Goal: Use online tool/utility: Utilize a website feature to perform a specific function

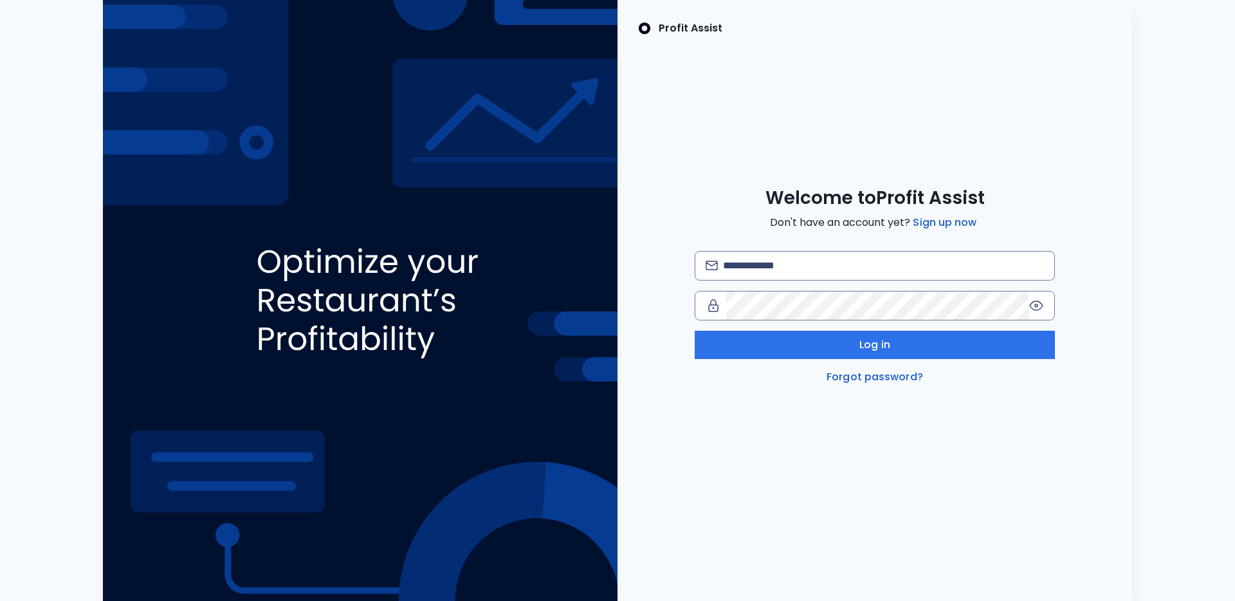
click at [876, 284] on div "Log in Forgot password?" at bounding box center [875, 318] width 360 height 134
click at [912, 264] on input "email" at bounding box center [883, 266] width 321 height 28
click at [0, 600] on com-1password-button at bounding box center [0, 601] width 0 height 0
type input "**********"
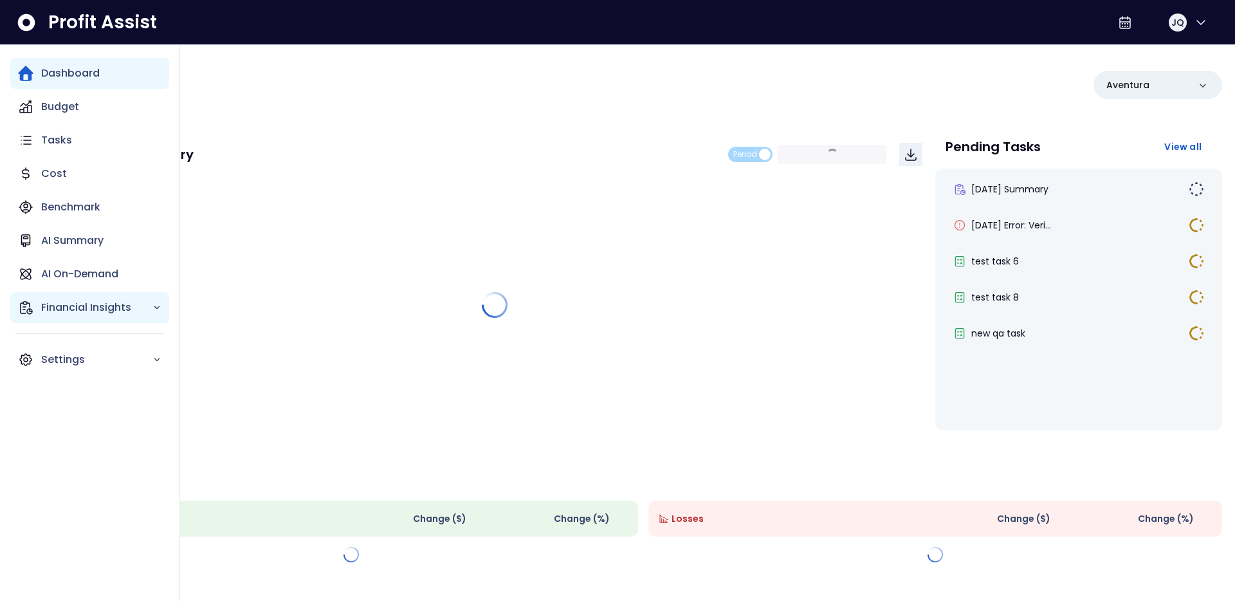
click at [112, 300] on p "Financial Insights" at bounding box center [96, 307] width 111 height 15
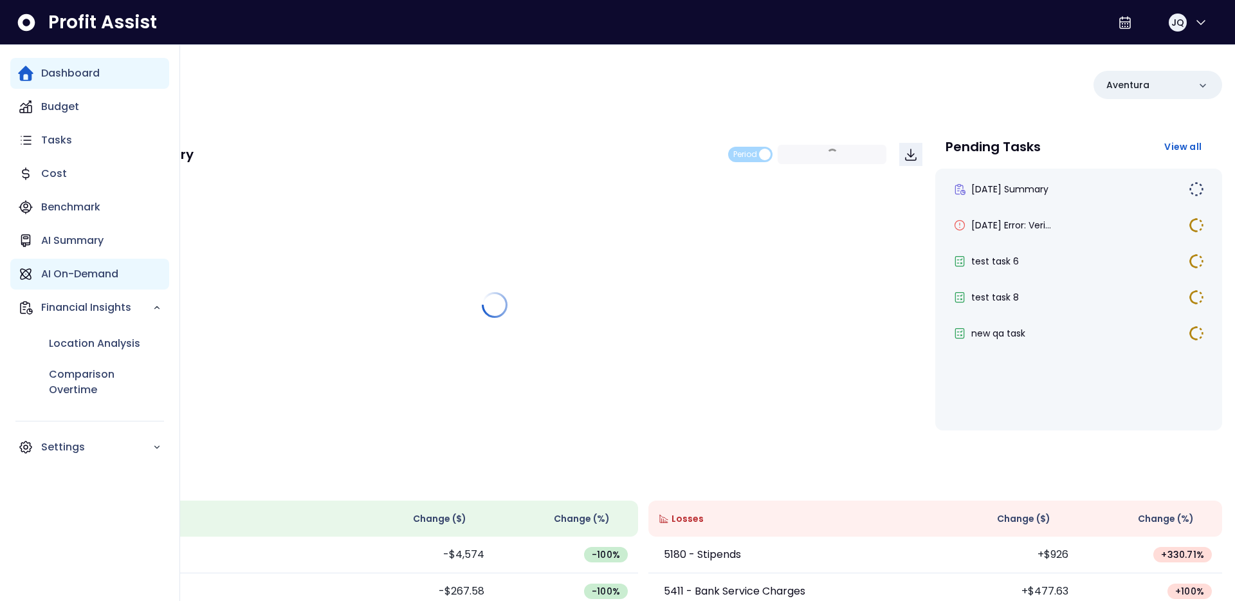
click at [116, 266] on p "AI On-Demand" at bounding box center [79, 273] width 77 height 15
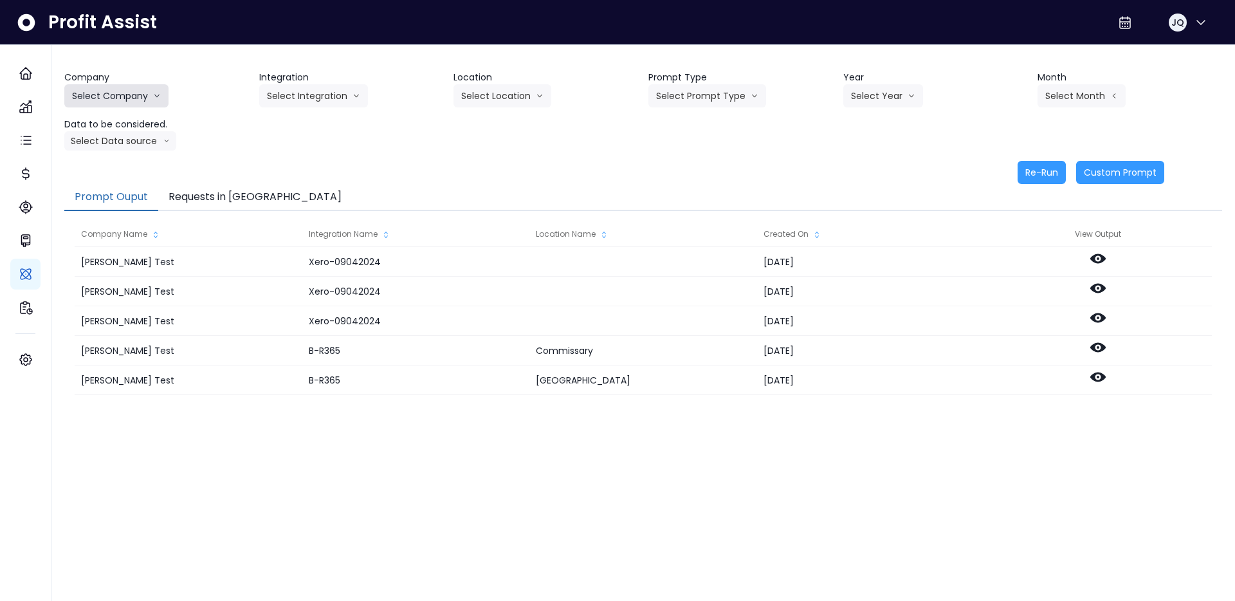
click at [144, 97] on button "Select Company" at bounding box center [116, 95] width 104 height 23
click at [129, 171] on span "SpotOn Demo" at bounding box center [118, 169] width 93 height 13
click at [314, 92] on button "Select Integration" at bounding box center [313, 95] width 109 height 23
click at [299, 173] on span "Eglinton" at bounding box center [305, 169] width 77 height 13
click at [515, 87] on button "Select Location" at bounding box center [503, 95] width 98 height 23
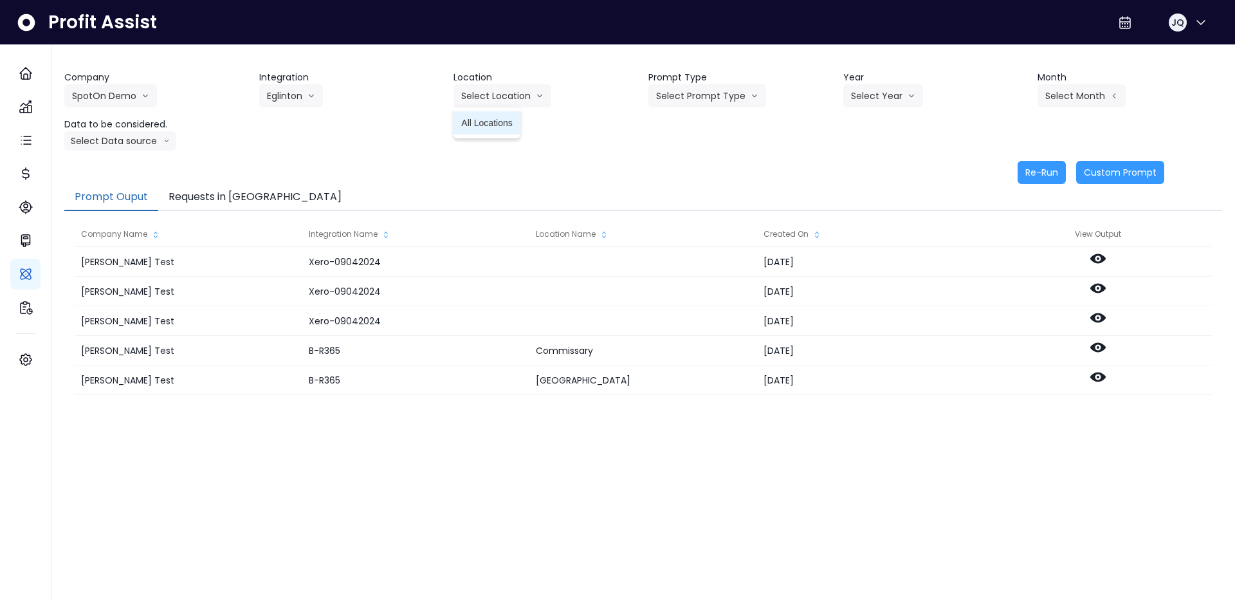
click at [508, 121] on span "All Locations" at bounding box center [486, 122] width 51 height 13
click at [679, 110] on div "Company SpotOn Demo Hardik Test koras Bakery SpotOn Demo TestLOCATION Integrati…" at bounding box center [643, 111] width 1158 height 80
click at [687, 106] on button "Select Prompt Type" at bounding box center [708, 95] width 118 height 23
click at [703, 124] on span "Monthly Summary" at bounding box center [692, 122] width 73 height 13
click at [851, 101] on button "Select Year" at bounding box center [884, 95] width 80 height 23
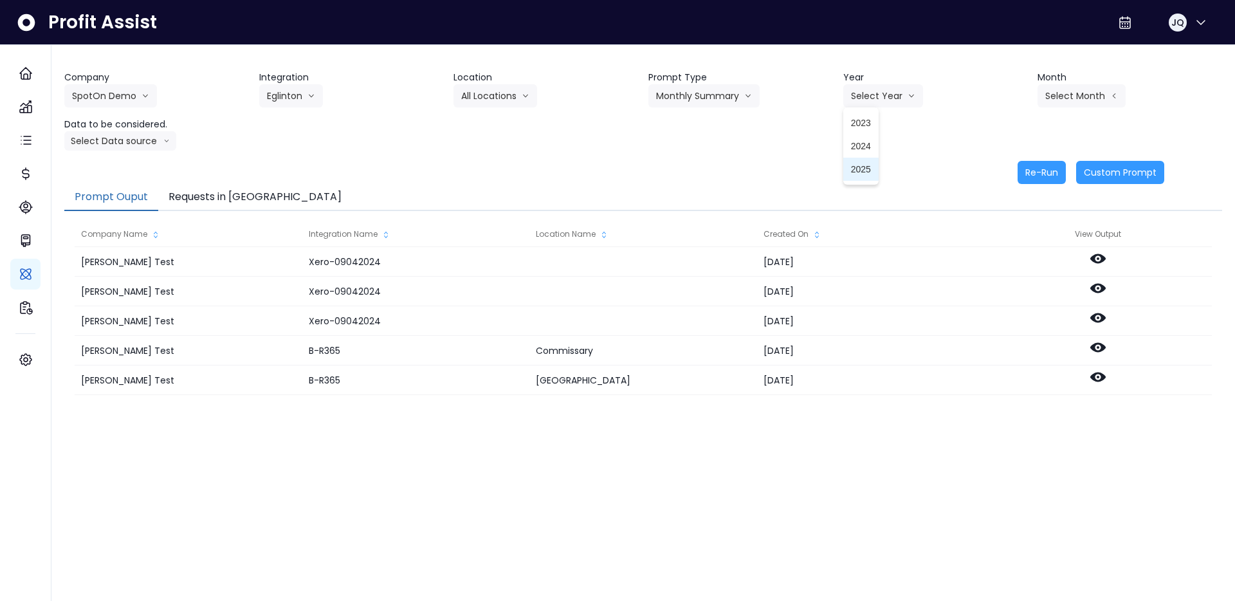
click at [856, 174] on span "2025" at bounding box center [861, 169] width 20 height 13
click at [1073, 96] on button "Select Month" at bounding box center [1082, 95] width 88 height 23
click at [1026, 219] on span "June" at bounding box center [1017, 215] width 25 height 13
click at [125, 135] on button "Select Data source" at bounding box center [120, 140] width 112 height 19
click at [119, 166] on span "Comparison overtime" at bounding box center [115, 166] width 86 height 13
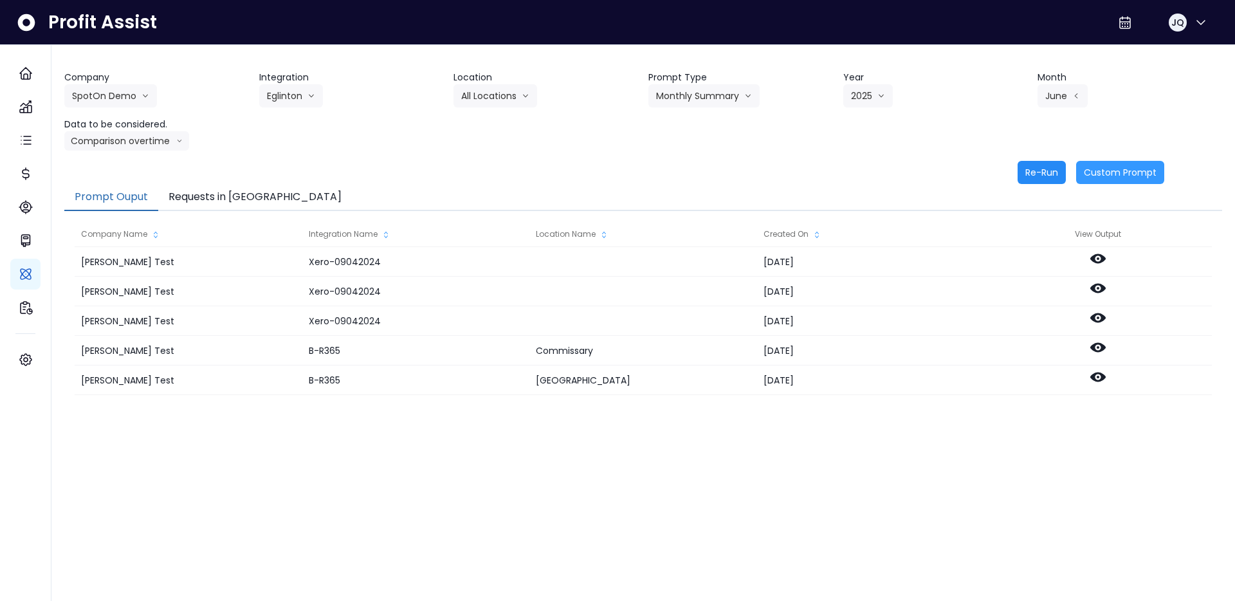
click at [1040, 174] on button "Re-Run" at bounding box center [1042, 172] width 48 height 23
click at [692, 181] on div "Re-Run Custom Prompt" at bounding box center [614, 172] width 1100 height 23
click at [189, 188] on button "Requests in [GEOGRAPHIC_DATA]" at bounding box center [255, 197] width 194 height 27
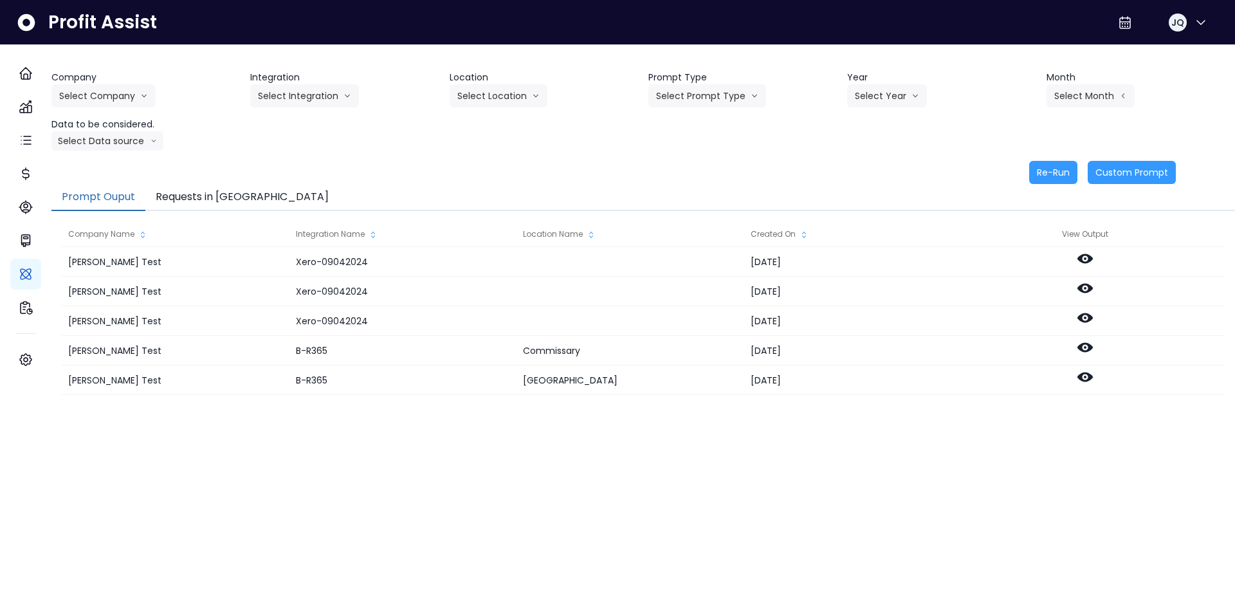
click at [208, 201] on button "Requests in [GEOGRAPHIC_DATA]" at bounding box center [242, 197] width 194 height 27
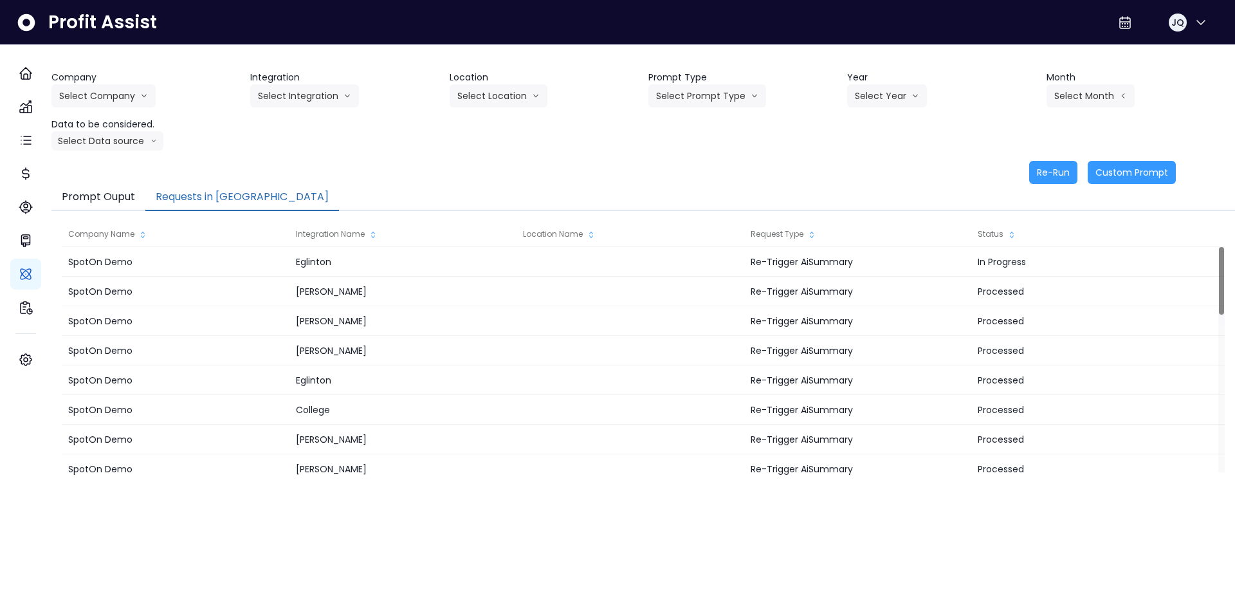
click at [314, 162] on div "Re-Run Custom Prompt" at bounding box center [613, 172] width 1125 height 23
click at [172, 197] on button "Requests in [GEOGRAPHIC_DATA]" at bounding box center [242, 197] width 194 height 27
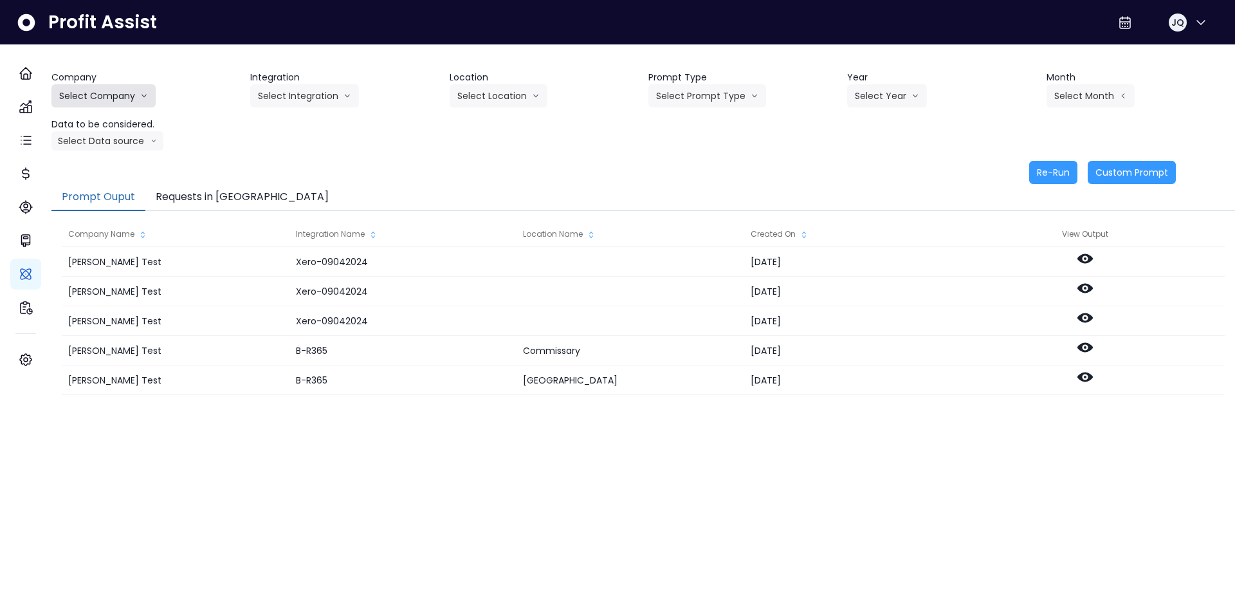
click at [129, 89] on button "Select Company" at bounding box center [103, 95] width 104 height 23
click at [129, 169] on span "SpotOn Demo" at bounding box center [105, 169] width 93 height 13
click at [340, 171] on div "Re-Run Custom Prompt" at bounding box center [613, 172] width 1125 height 23
click at [495, 91] on button "Select Location" at bounding box center [499, 95] width 98 height 23
click at [304, 104] on button "Select Integration" at bounding box center [304, 95] width 109 height 23
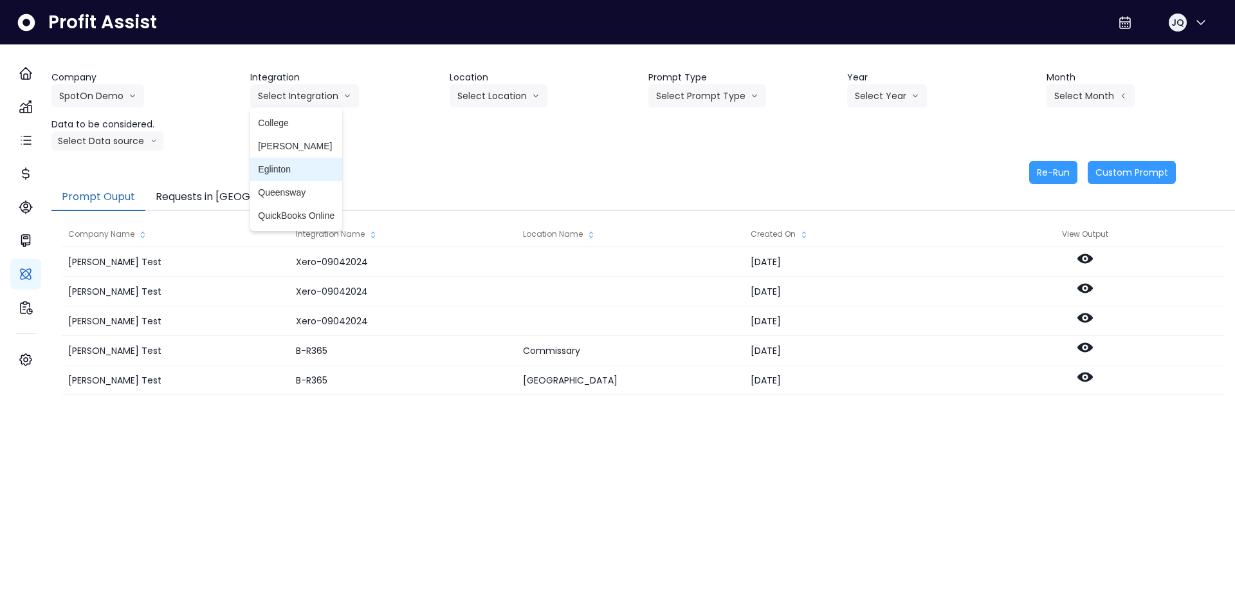
click at [299, 165] on span "Eglinton" at bounding box center [296, 169] width 77 height 13
click at [357, 170] on div "Re-Run Custom Prompt" at bounding box center [613, 172] width 1125 height 23
click at [368, 175] on div "Re-Run Custom Prompt" at bounding box center [613, 172] width 1125 height 23
click at [206, 194] on button "Requests in [GEOGRAPHIC_DATA]" at bounding box center [242, 197] width 194 height 27
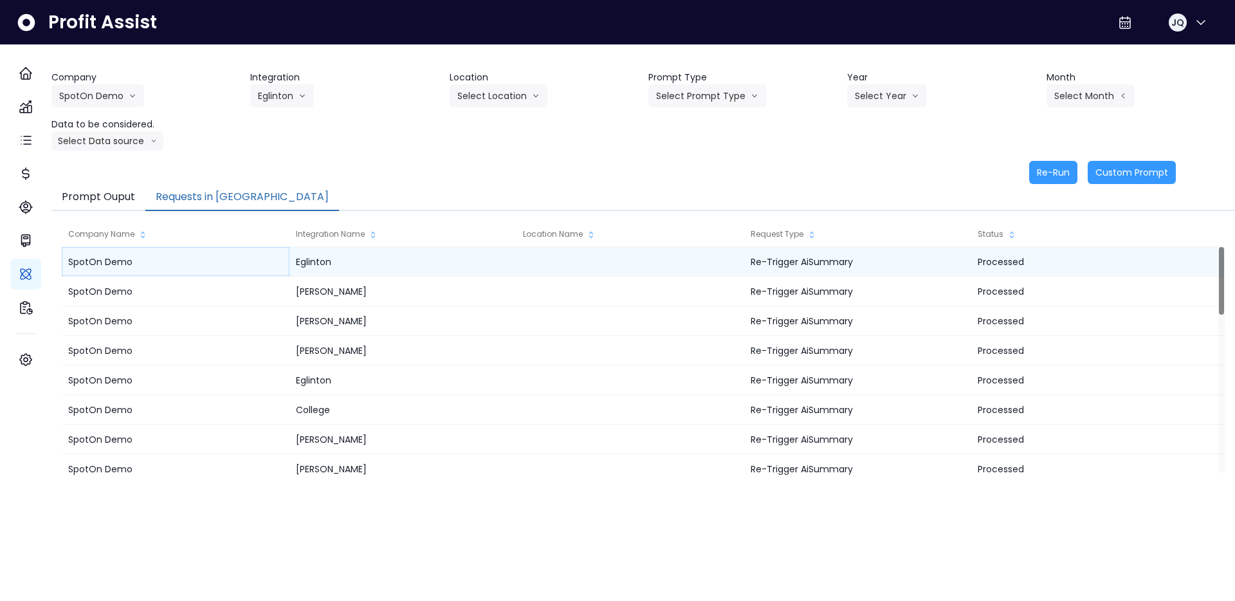
click at [279, 257] on div "SpotOn Demo" at bounding box center [176, 262] width 228 height 30
click at [228, 254] on div "SpotOn Demo" at bounding box center [176, 262] width 228 height 30
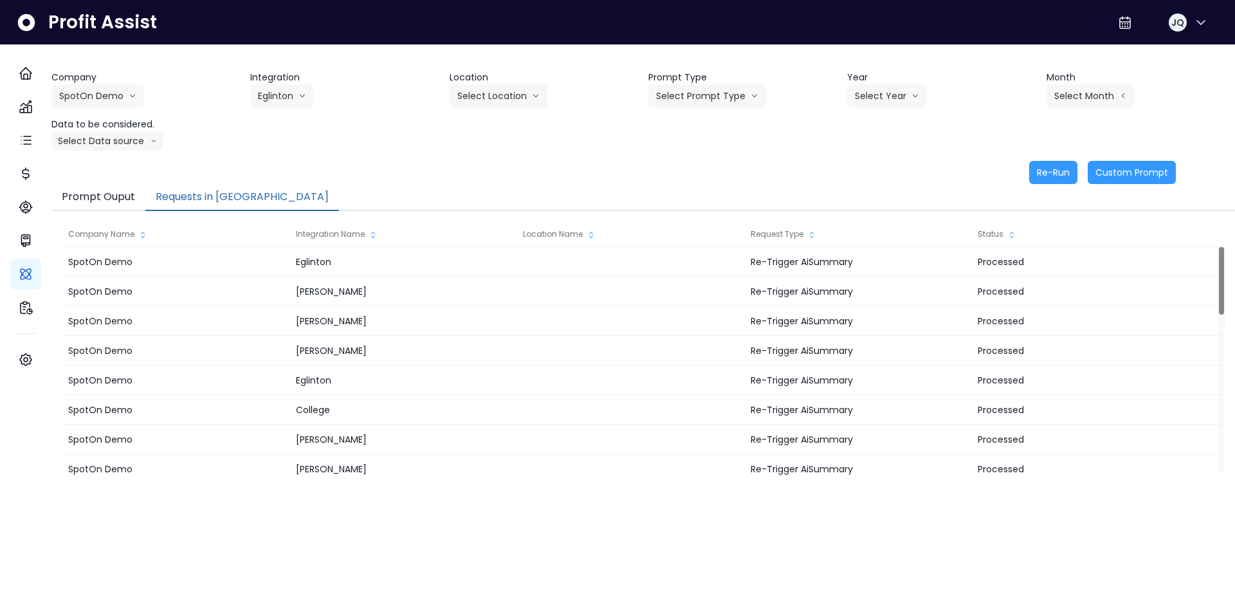
click at [349, 159] on div "Company SpotOn Demo Hardik Test koras Bakery SpotOn Demo TestLOCATION Integrati…" at bounding box center [643, 127] width 1184 height 113
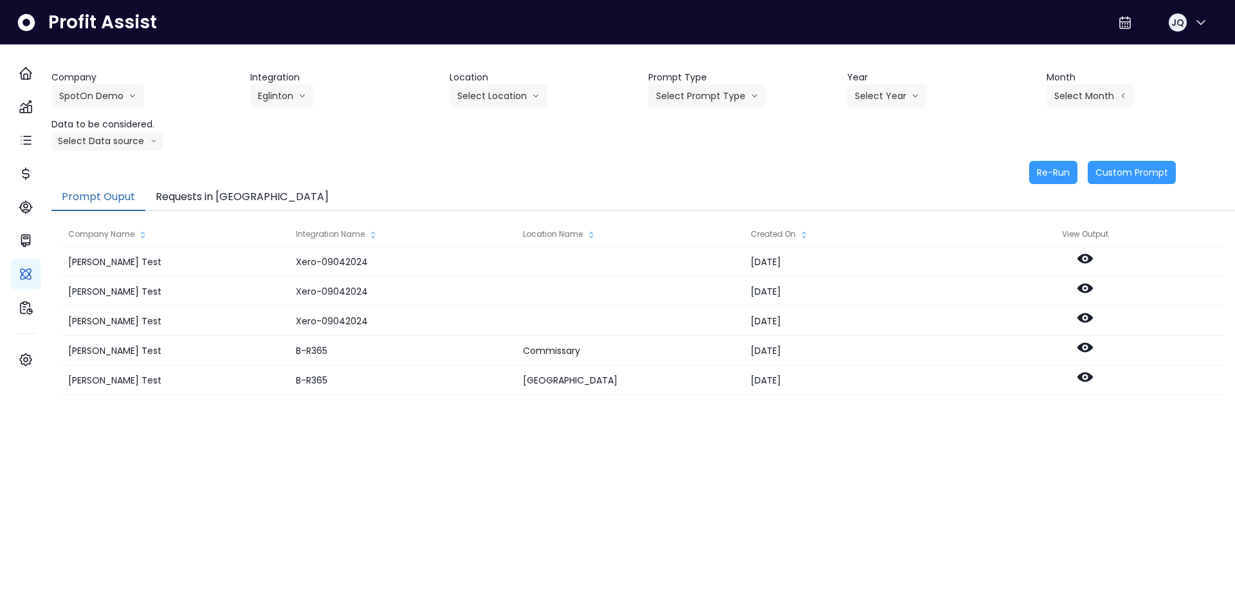
click at [119, 198] on button "Prompt Ouput" at bounding box center [98, 197] width 94 height 27
click at [201, 201] on button "Requests in [GEOGRAPHIC_DATA]" at bounding box center [242, 197] width 194 height 27
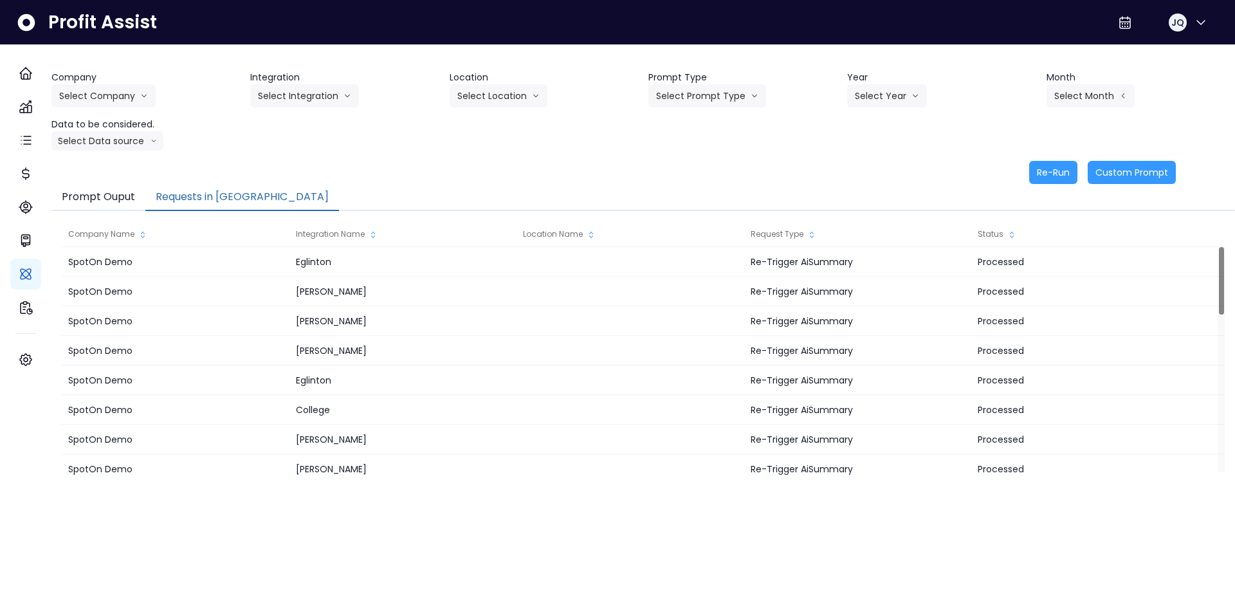
click at [189, 194] on button "Requests in [GEOGRAPHIC_DATA]" at bounding box center [242, 197] width 194 height 27
click at [147, 95] on icon "arrow down line" at bounding box center [144, 96] width 5 height 3
click at [122, 178] on li "SpotOn Demo" at bounding box center [105, 169] width 108 height 23
click at [349, 100] on button "Select Integration" at bounding box center [304, 95] width 109 height 23
click at [335, 147] on span "[PERSON_NAME]" at bounding box center [296, 146] width 77 height 13
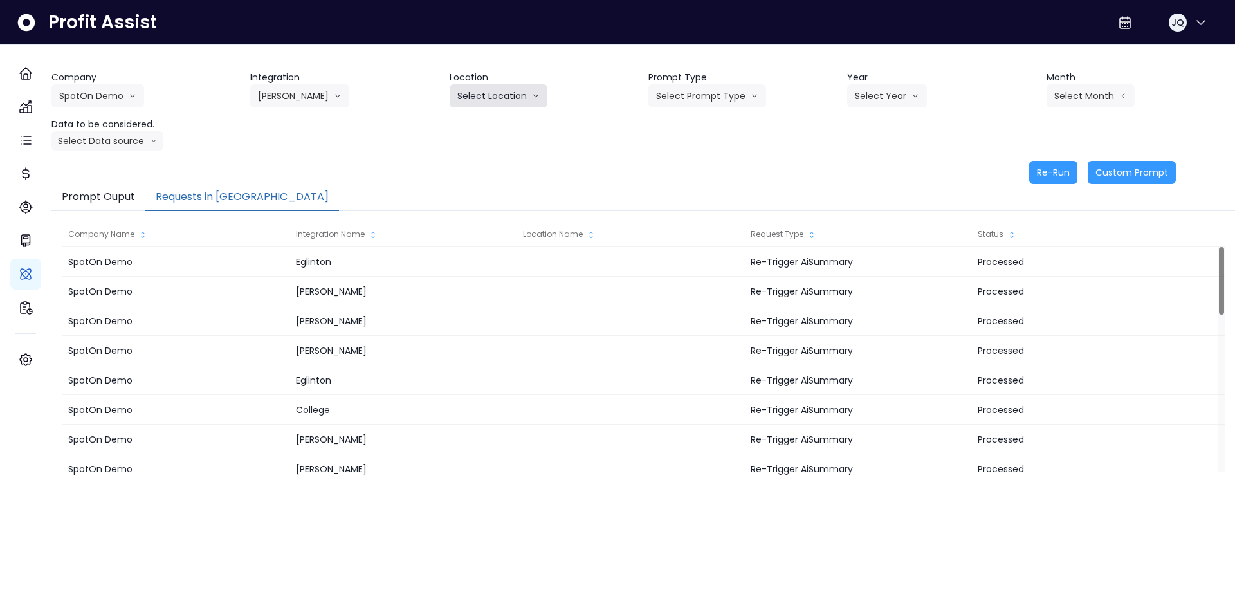
click at [523, 94] on button "Select Location" at bounding box center [499, 95] width 98 height 23
click at [508, 124] on span "All Locations" at bounding box center [482, 122] width 51 height 13
click at [740, 97] on button "Select Prompt Type" at bounding box center [708, 95] width 118 height 23
click at [719, 129] on span "Monthly Summary" at bounding box center [692, 122] width 73 height 13
click at [892, 98] on button "Select Year" at bounding box center [887, 95] width 80 height 23
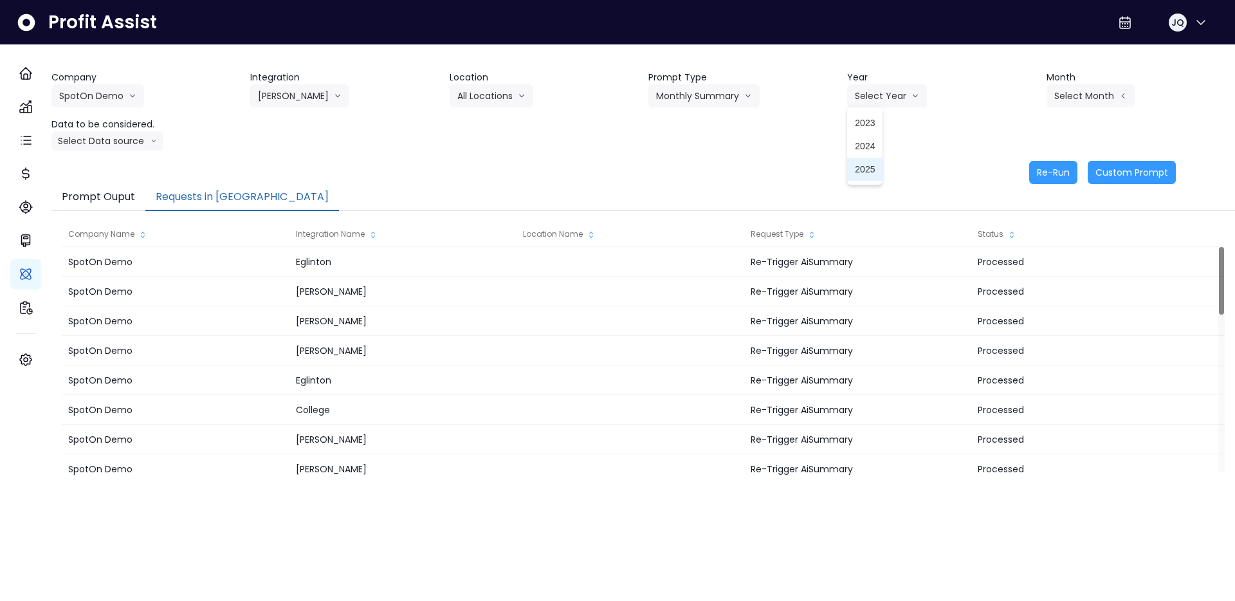
click at [873, 173] on li "2025" at bounding box center [864, 169] width 35 height 23
click at [1102, 101] on button "Select Month" at bounding box center [1091, 95] width 88 height 23
click at [1022, 237] on span "July" at bounding box center [1026, 238] width 25 height 13
click at [125, 158] on div "Company SpotOn Demo Hardik Test koras Bakery SpotOn Demo TestLOCATION Integrati…" at bounding box center [643, 127] width 1184 height 113
click at [125, 155] on div "Company SpotOn Demo Hardik Test koras Bakery SpotOn Demo TestLOCATION Integrati…" at bounding box center [643, 127] width 1184 height 113
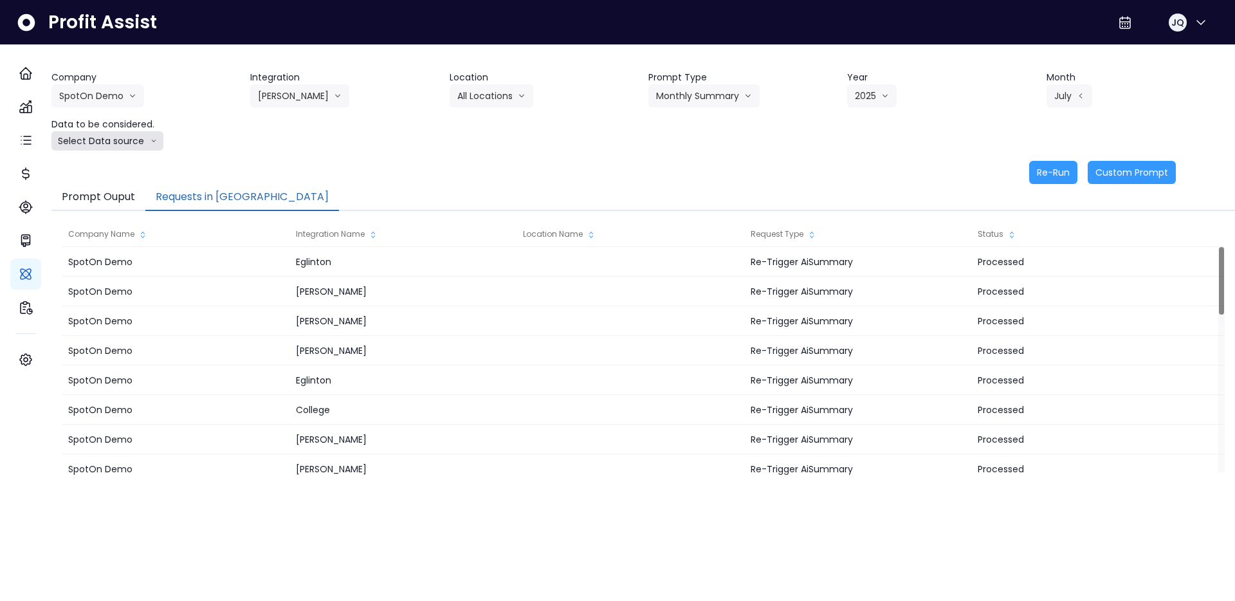
click at [127, 150] on button "Select Data source" at bounding box center [107, 140] width 112 height 19
click at [124, 167] on span "Comparison overtime" at bounding box center [102, 166] width 86 height 13
click at [1048, 176] on button "Re-Run" at bounding box center [1054, 172] width 48 height 23
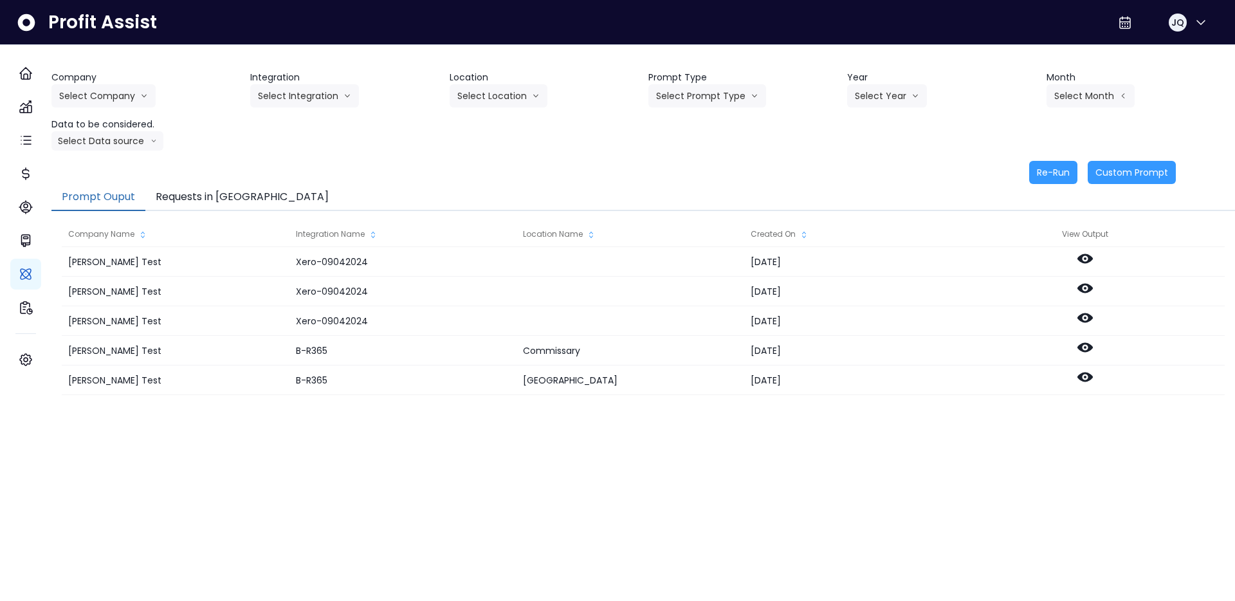
click at [226, 192] on button "Requests in [GEOGRAPHIC_DATA]" at bounding box center [242, 197] width 194 height 27
click at [204, 183] on div "Re-Run Custom Prompt" at bounding box center [613, 172] width 1125 height 23
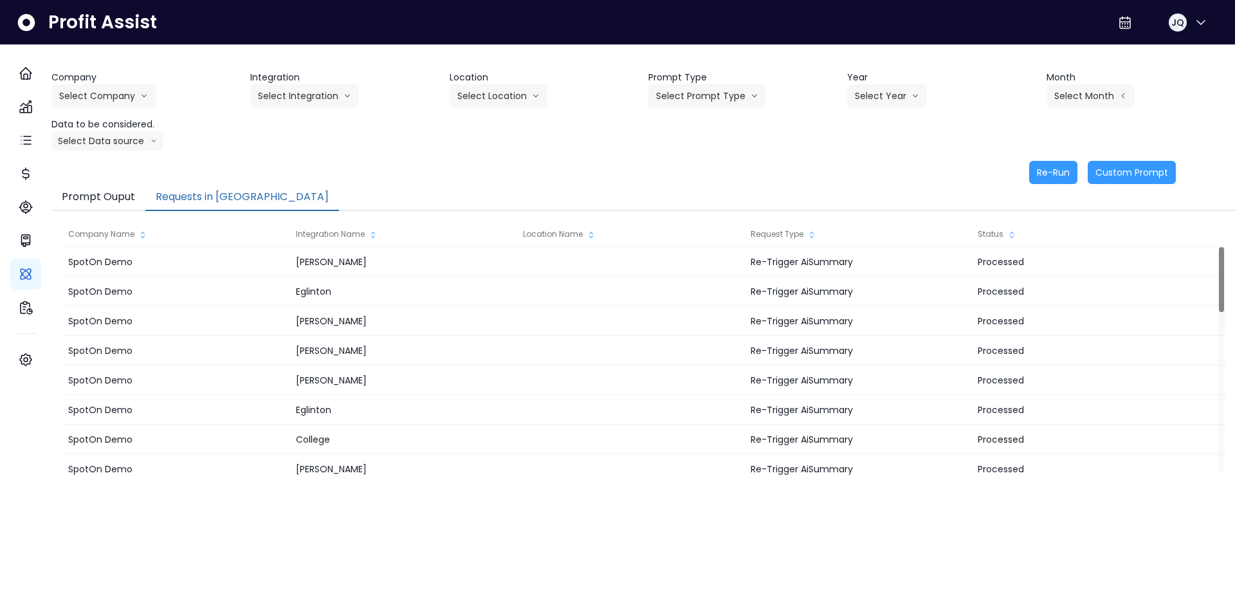
click at [204, 190] on button "Requests in [GEOGRAPHIC_DATA]" at bounding box center [242, 197] width 194 height 27
